Goal: Task Accomplishment & Management: Use online tool/utility

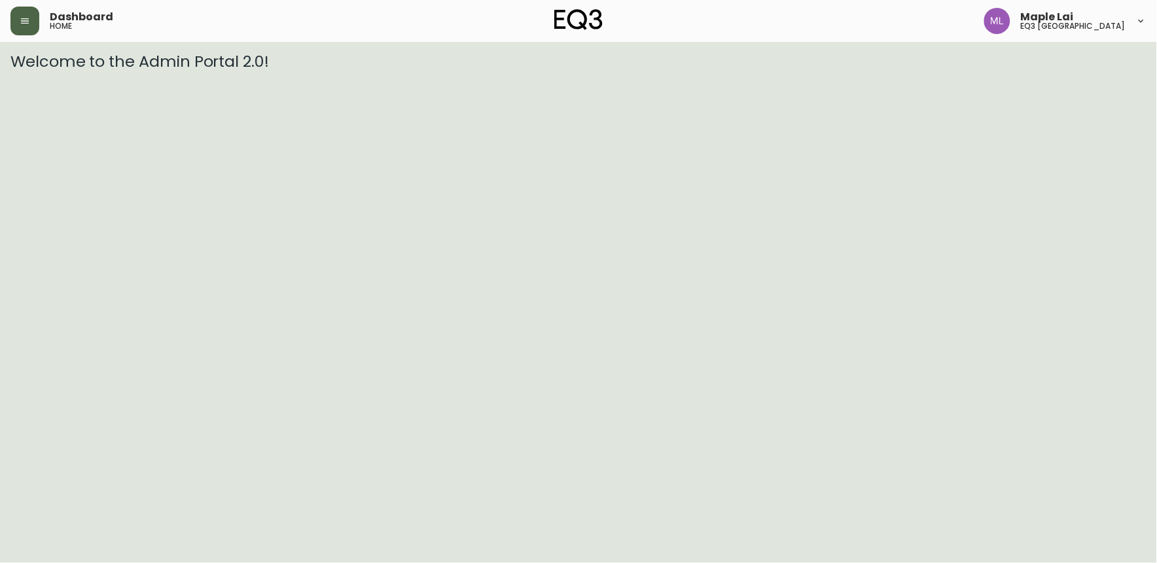
click at [29, 18] on icon "button" at bounding box center [25, 21] width 10 height 10
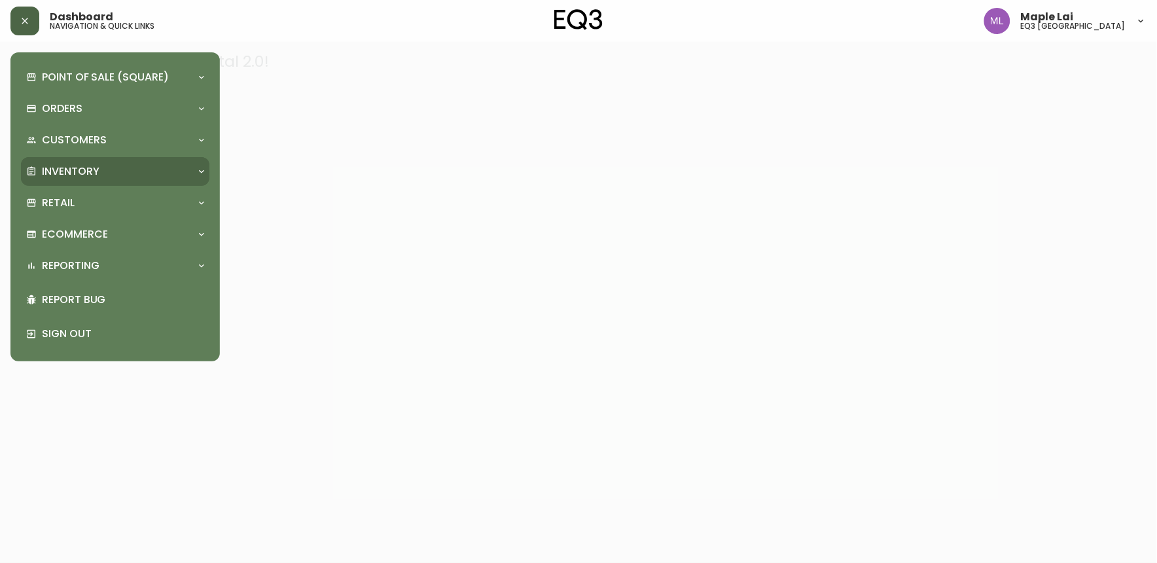
click at [78, 184] on div "Inventory" at bounding box center [115, 171] width 188 height 29
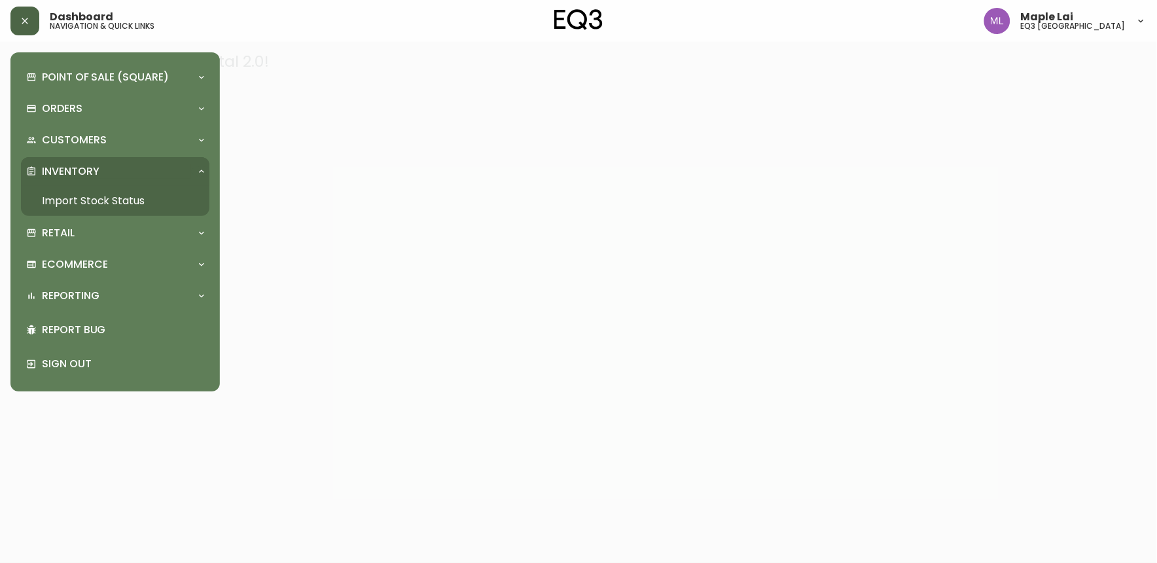
click at [110, 203] on link "Import Stock Status" at bounding box center [115, 201] width 188 height 30
